Goal: Check status: Check status

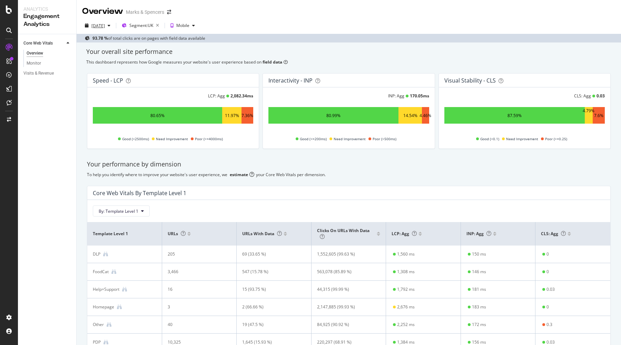
click at [105, 25] on div "[DATE]" at bounding box center [97, 26] width 13 height 6
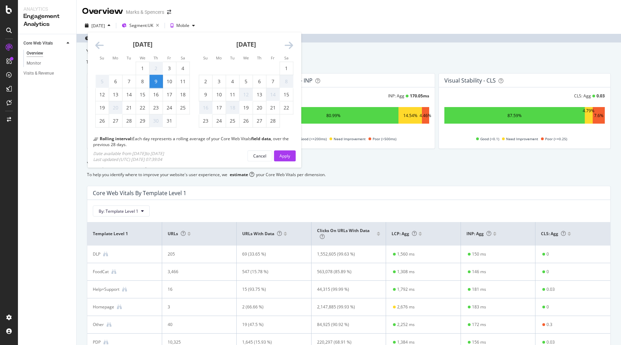
click at [288, 47] on icon "Move forward to switch to the next month." at bounding box center [289, 46] width 9 height 10
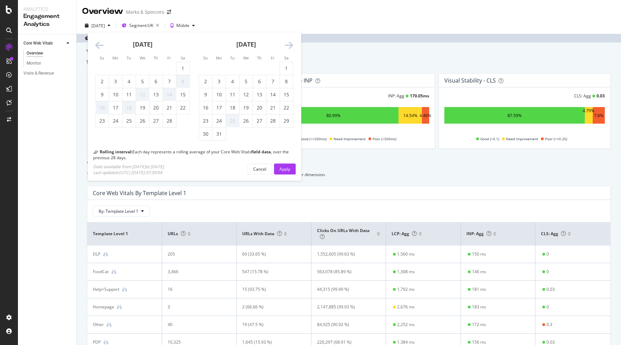
click at [288, 47] on icon "Move forward to switch to the next month." at bounding box center [289, 46] width 9 height 10
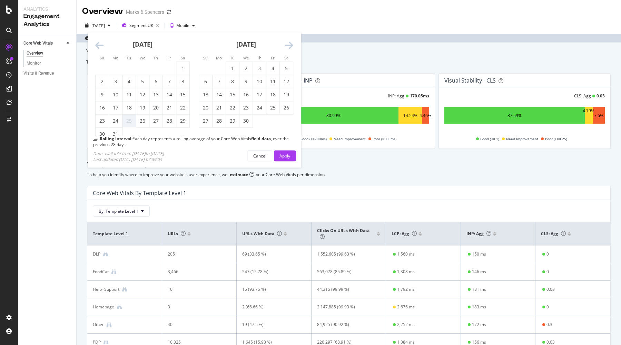
click at [288, 47] on icon "Move forward to switch to the next month." at bounding box center [289, 46] width 9 height 10
